Goal: Transaction & Acquisition: Download file/media

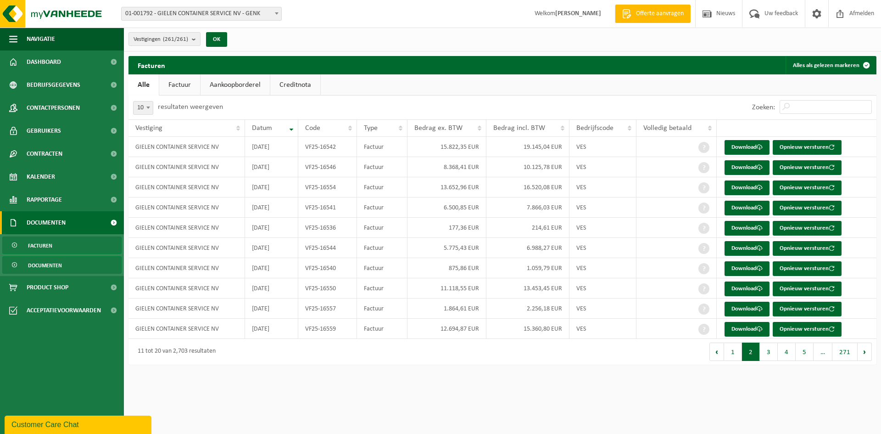
click at [52, 266] on span "Documenten" at bounding box center [45, 265] width 34 height 17
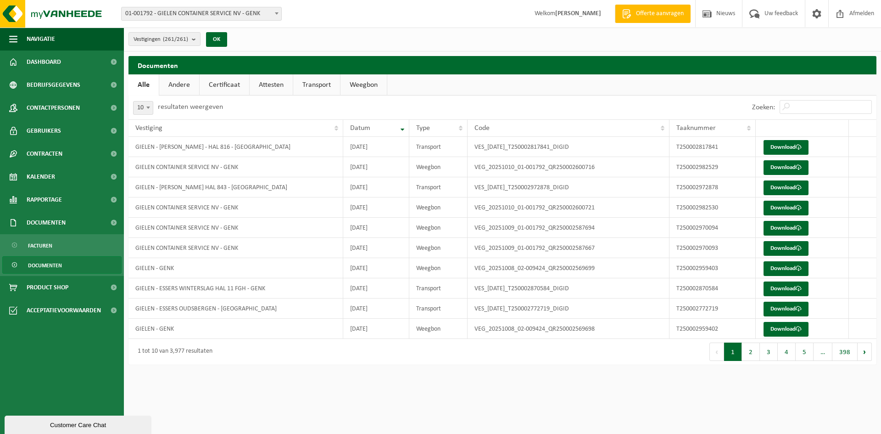
click at [370, 84] on link "Weegbon" at bounding box center [364, 84] width 46 height 21
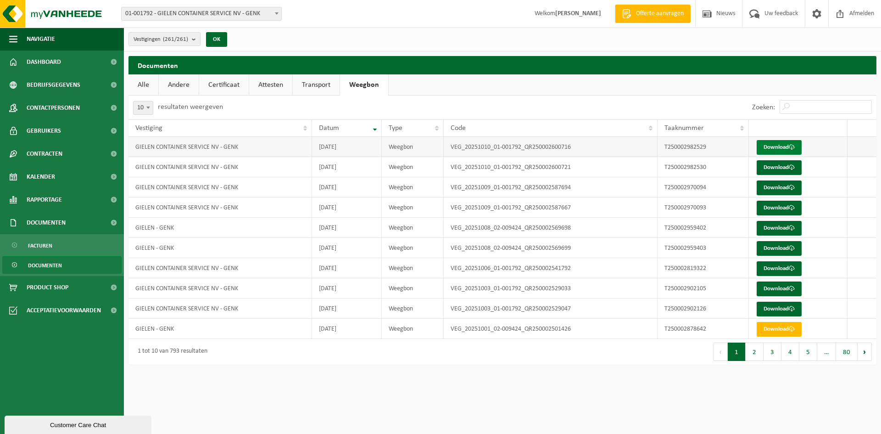
click at [772, 147] on link "Download" at bounding box center [779, 147] width 45 height 15
click at [660, 174] on td "T250002982530" at bounding box center [703, 167] width 91 height 20
click at [786, 168] on link "Download" at bounding box center [779, 167] width 45 height 15
click at [773, 184] on link "Download" at bounding box center [779, 187] width 45 height 15
click at [778, 212] on link "Download" at bounding box center [779, 208] width 45 height 15
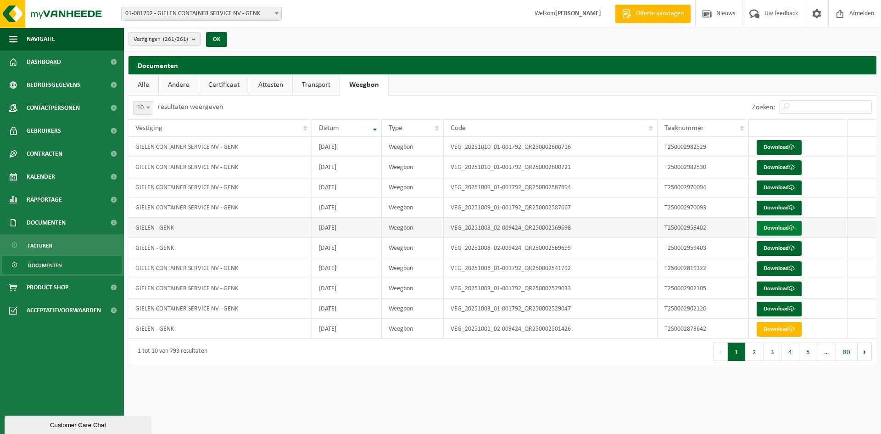
click at [773, 226] on link "Download" at bounding box center [779, 228] width 45 height 15
click at [775, 247] on link "Download" at bounding box center [779, 248] width 45 height 15
click at [780, 265] on link "Download" at bounding box center [779, 268] width 45 height 15
click at [779, 309] on link "Download" at bounding box center [779, 309] width 45 height 15
click at [781, 306] on link "Download" at bounding box center [779, 309] width 45 height 15
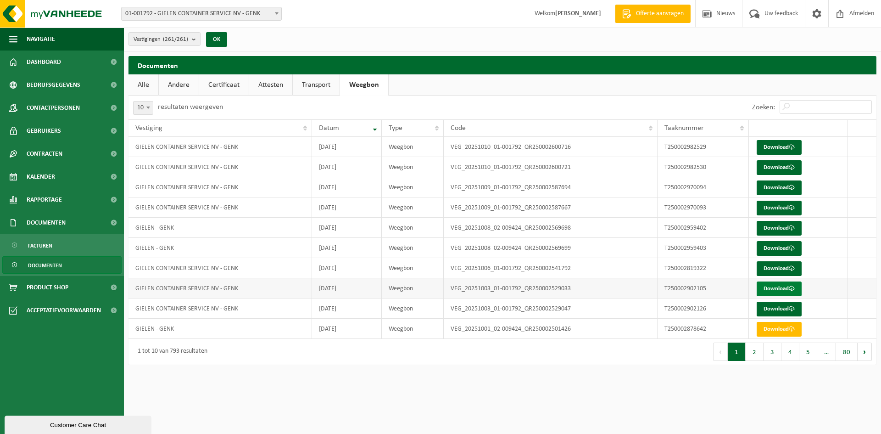
click at [783, 286] on link "Download" at bounding box center [779, 288] width 45 height 15
click at [785, 329] on link "Download" at bounding box center [779, 329] width 45 height 15
click at [752, 351] on button "2" at bounding box center [755, 351] width 18 height 18
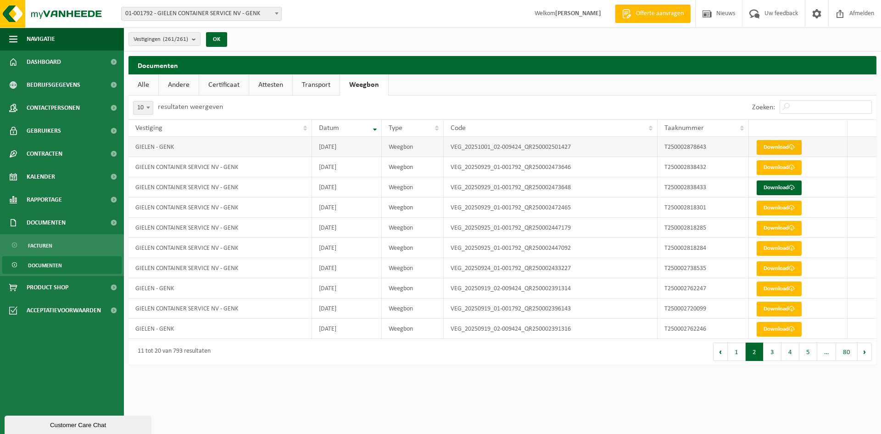
click at [774, 146] on link "Download" at bounding box center [779, 147] width 45 height 15
click at [741, 349] on button "1" at bounding box center [737, 351] width 18 height 18
